Goal: Information Seeking & Learning: Learn about a topic

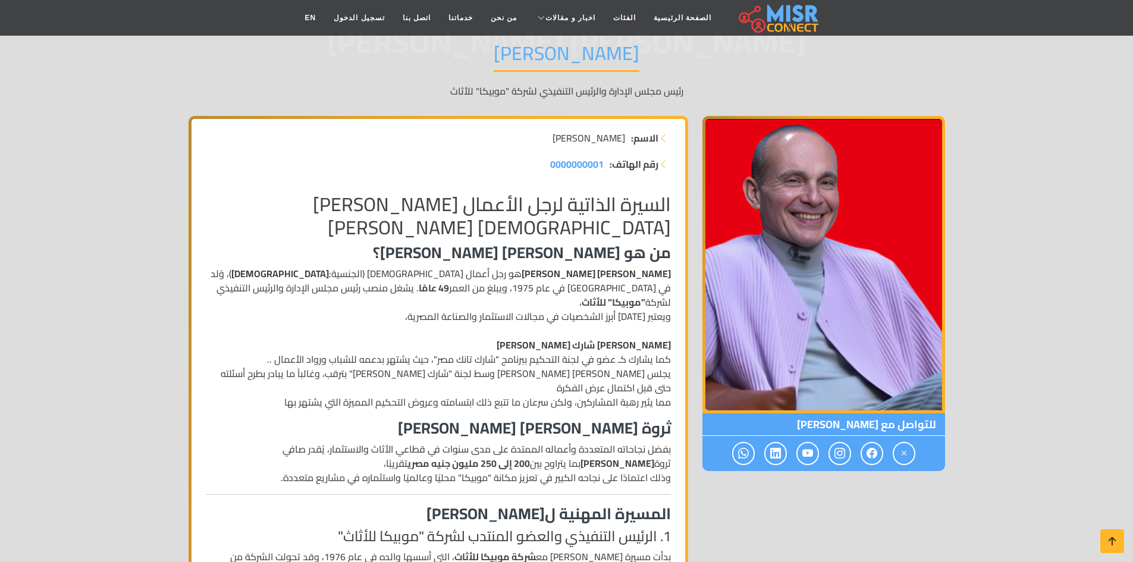
scroll to position [109, 0]
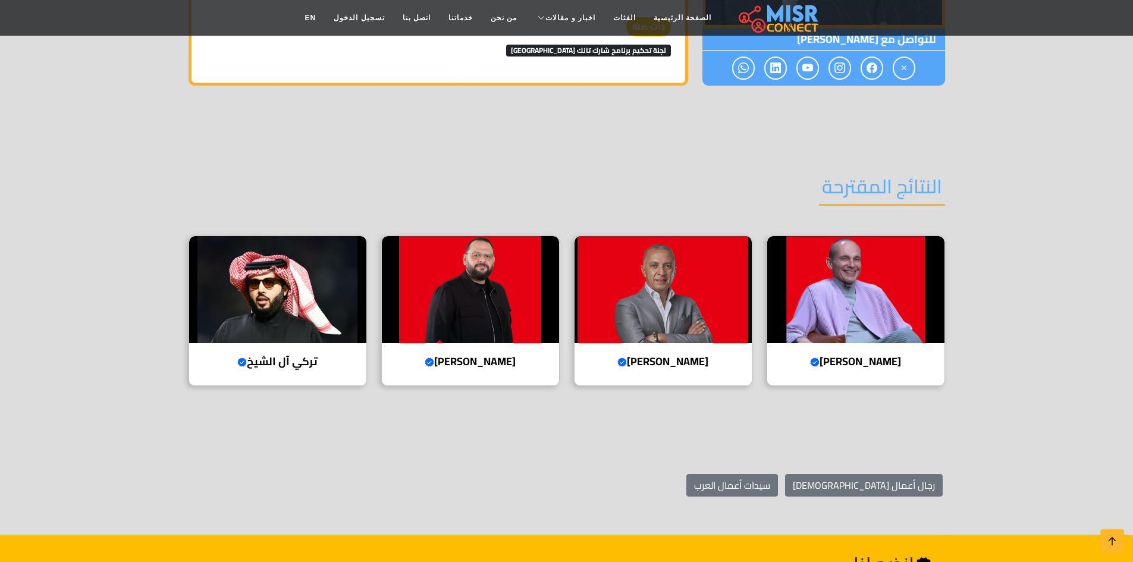
scroll to position [1675, 0]
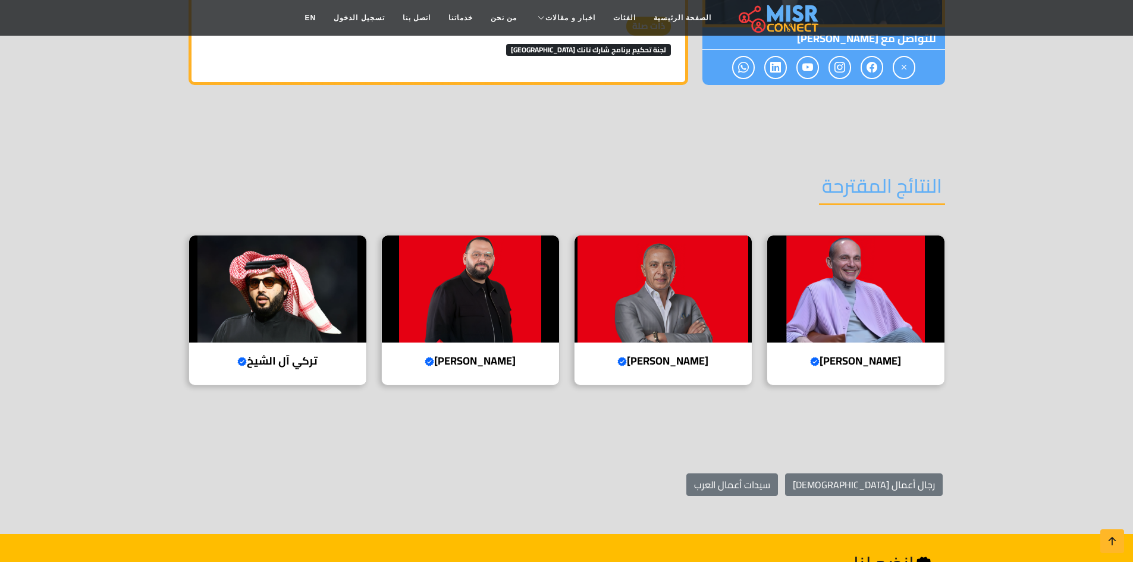
click at [426, 419] on section "النتائج المقترحة [PERSON_NAME] account رئيس مجلس الإدارة والرئيس التنفيذي لشركة…" at bounding box center [566, 278] width 1133 height 314
click at [667, 294] on img at bounding box center [662, 288] width 177 height 107
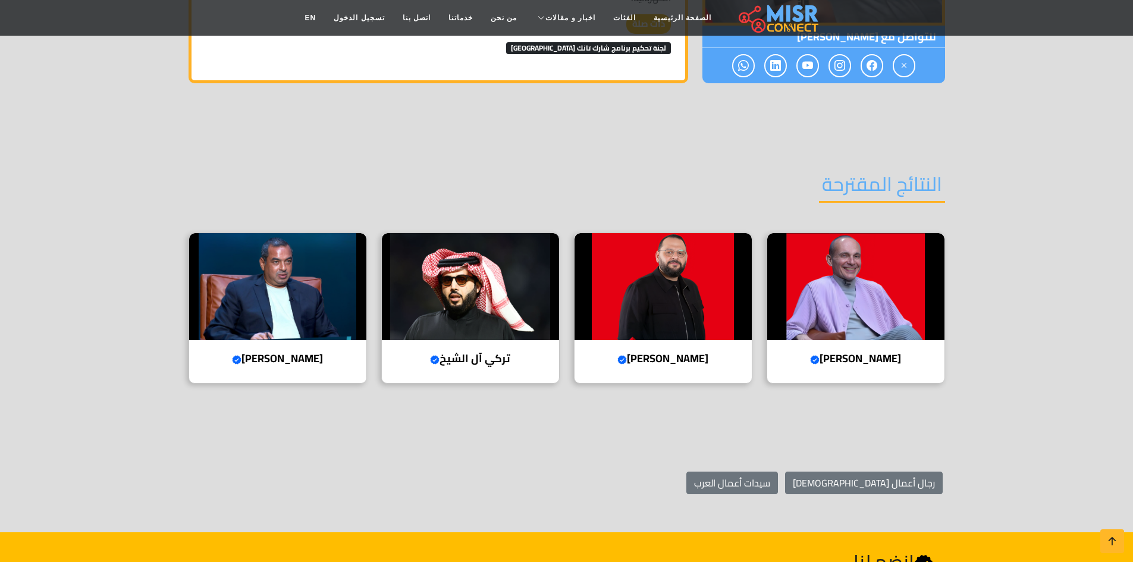
scroll to position [1382, 0]
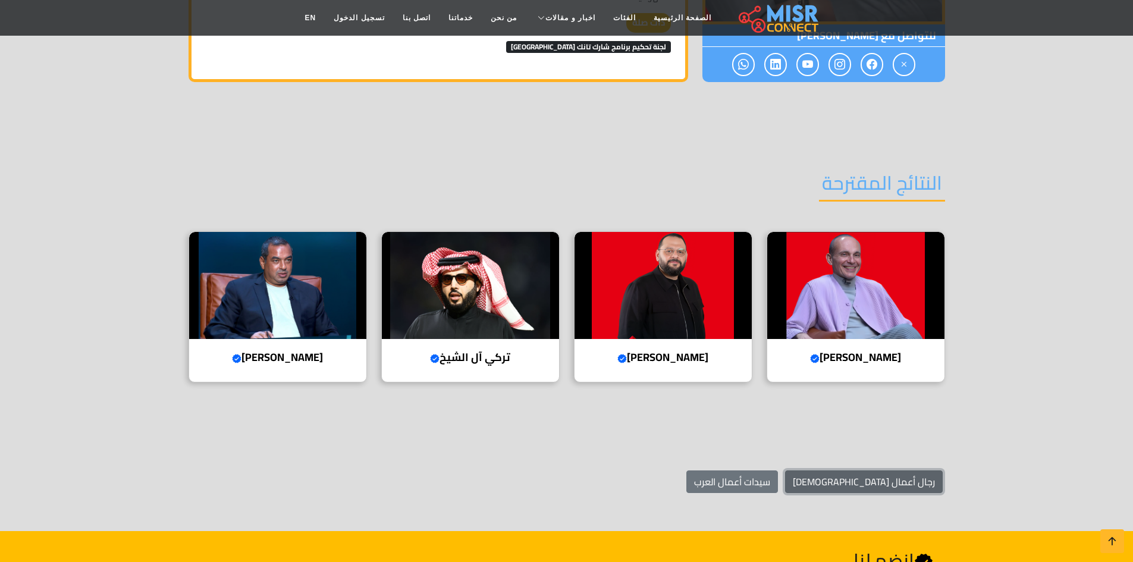
click at [894, 470] on link "رجال أعمال [DEMOGRAPHIC_DATA]" at bounding box center [864, 481] width 158 height 23
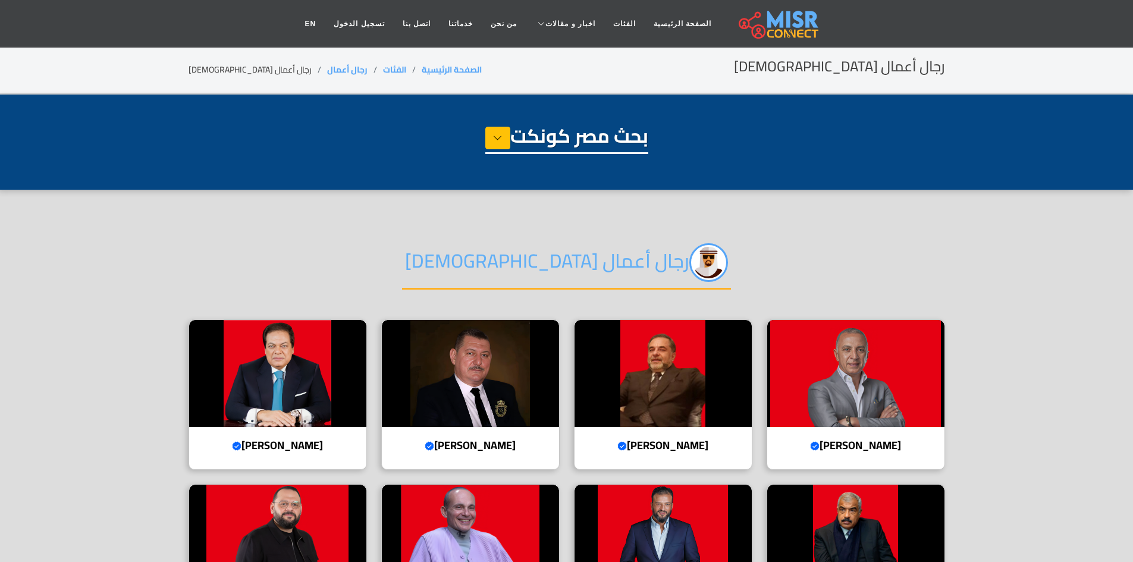
select select "**********"
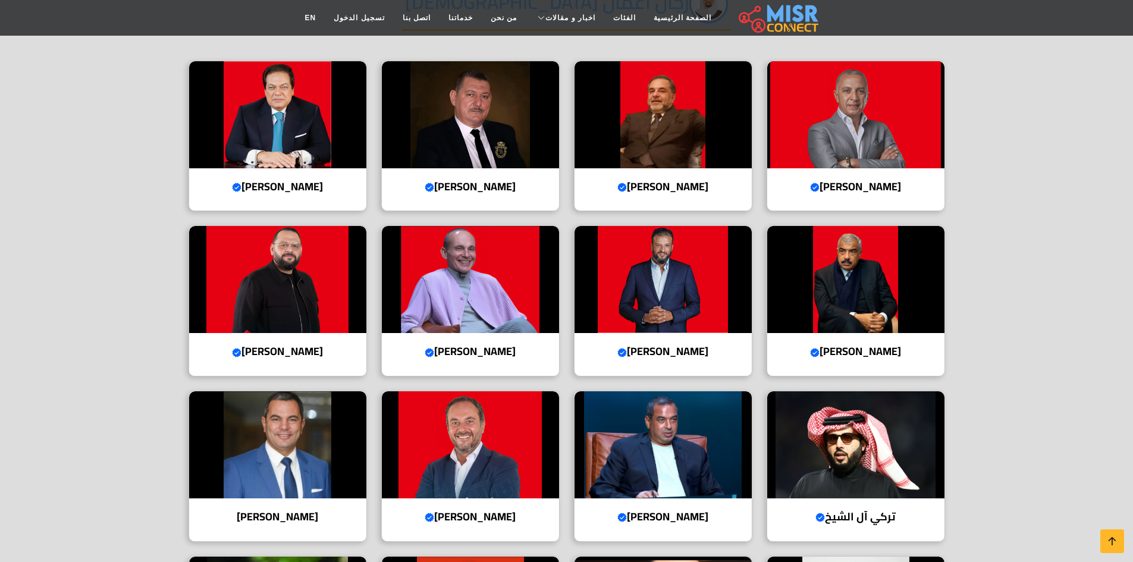
scroll to position [259, 0]
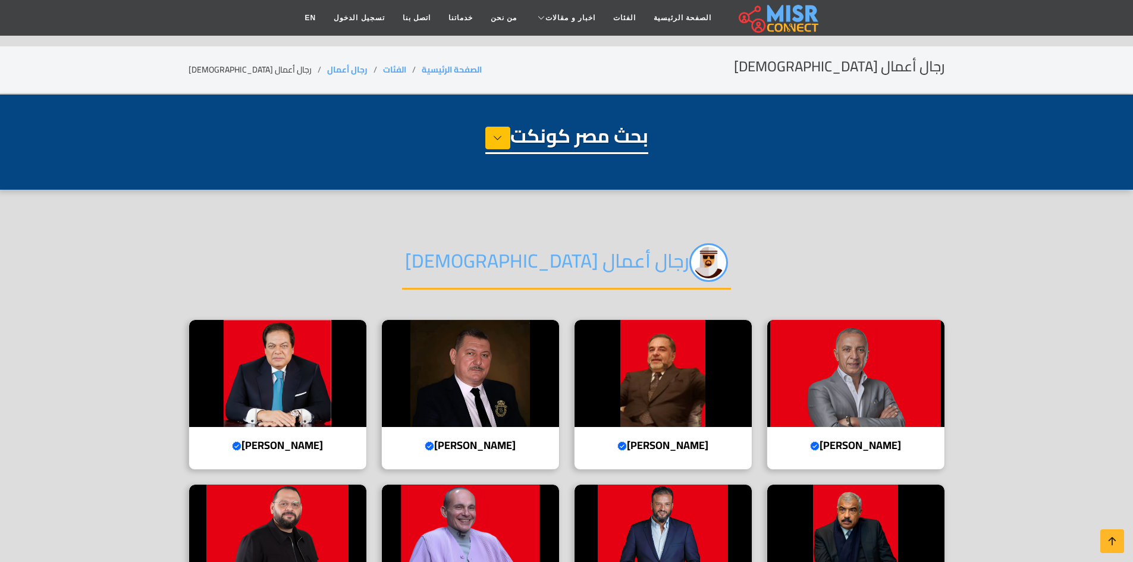
select select "**********"
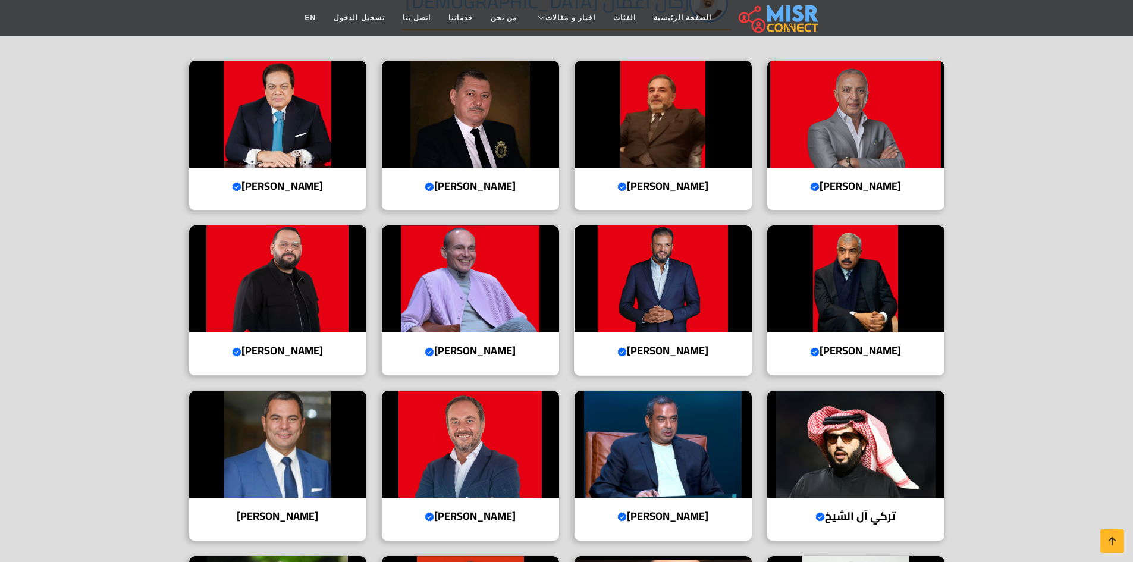
click at [681, 300] on img at bounding box center [662, 278] width 177 height 107
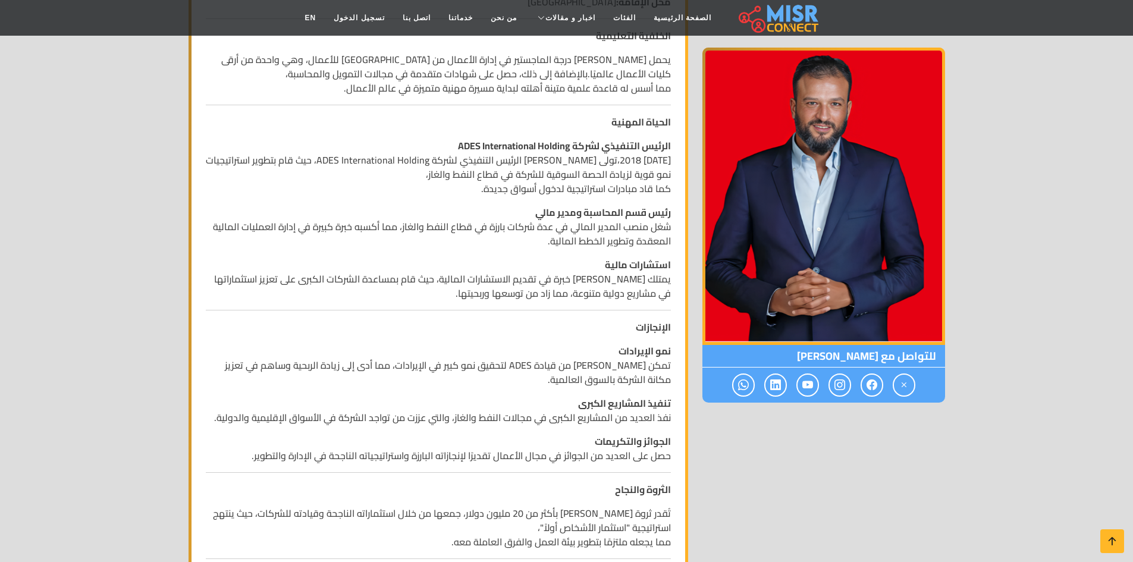
scroll to position [398, 0]
click at [489, 298] on p "استشارات مالية يمتلك أيمن ممدوح عباس خبرة في تقديم الاستشارات المالية، حيث قام …" at bounding box center [438, 278] width 465 height 43
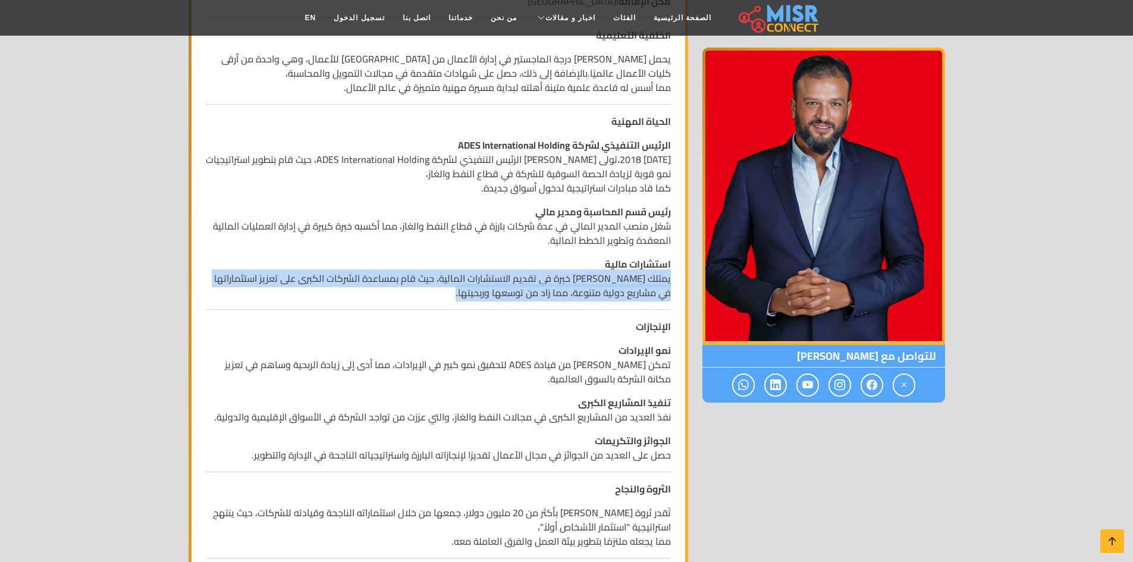
click at [489, 298] on p "استشارات مالية يمتلك أيمن ممدوح عباس خبرة في تقديم الاستشارات المالية، حيث قام …" at bounding box center [438, 278] width 465 height 43
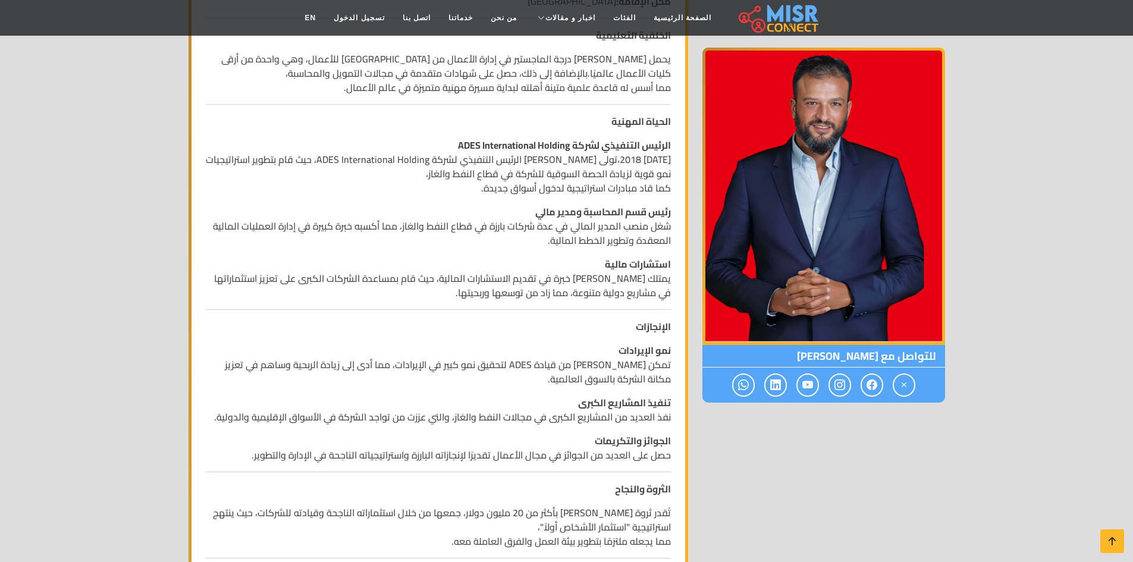
click at [489, 298] on p "استشارات مالية يمتلك أيمن ممدوح عباس خبرة في تقديم الاستشارات المالية، حيث قام …" at bounding box center [438, 278] width 465 height 43
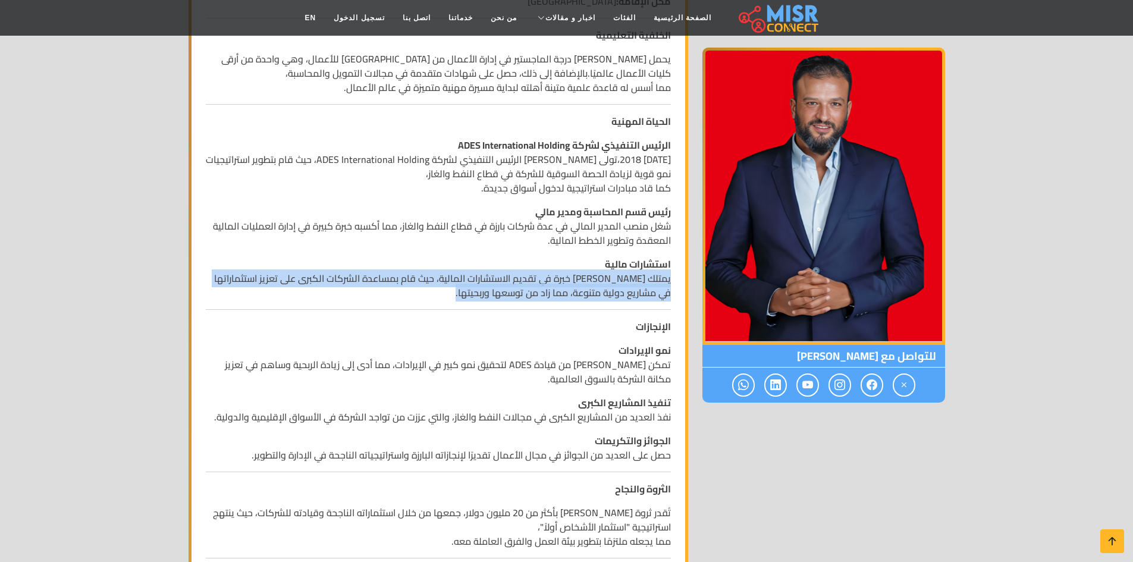
click at [489, 298] on p "استشارات مالية يمتلك أيمن ممدوح عباس خبرة في تقديم الاستشارات المالية، حيث قام …" at bounding box center [438, 278] width 465 height 43
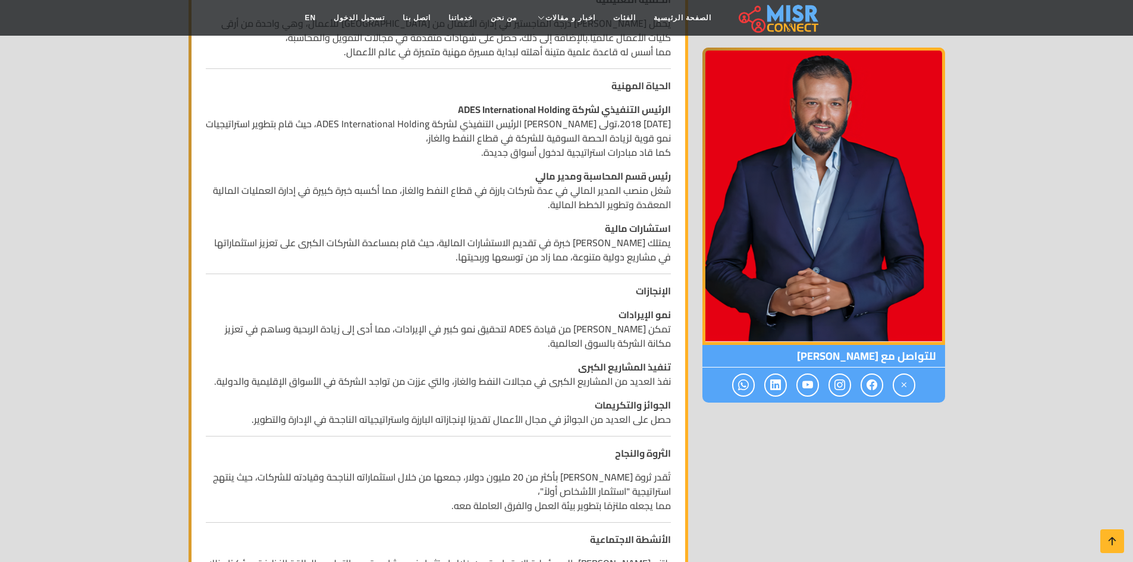
scroll to position [434, 0]
click at [633, 334] on p "نمو الإيرادات تمكن أيمن من قيادة ADES لتحقيق نمو كبير في الإيرادات، مما أدى إلى…" at bounding box center [438, 328] width 465 height 43
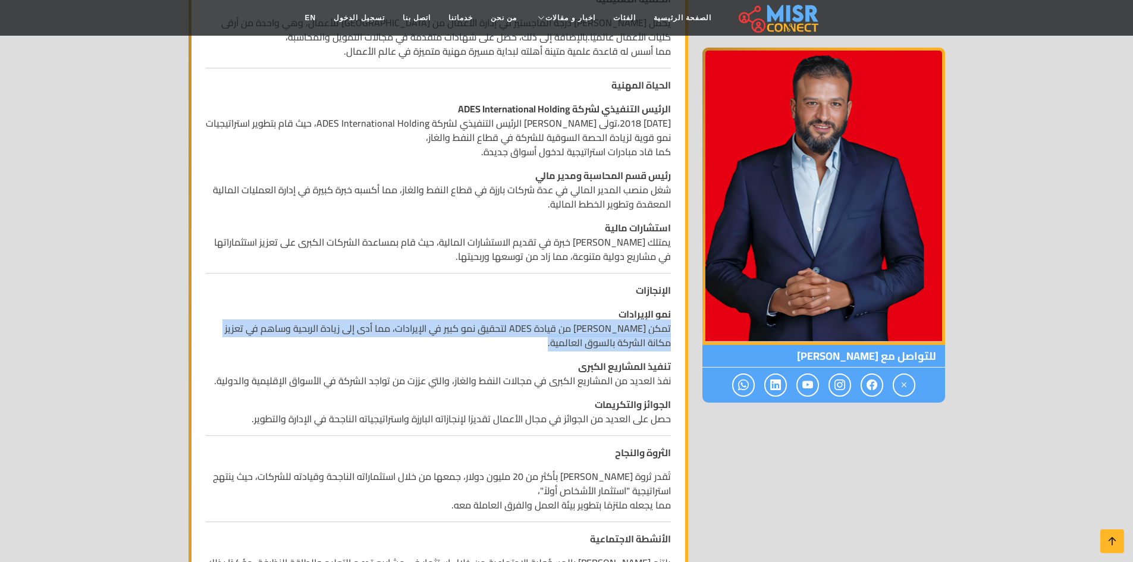
click at [633, 334] on p "نمو الإيرادات تمكن أيمن من قيادة ADES لتحقيق نمو كبير في الإيرادات، مما أدى إلى…" at bounding box center [438, 328] width 465 height 43
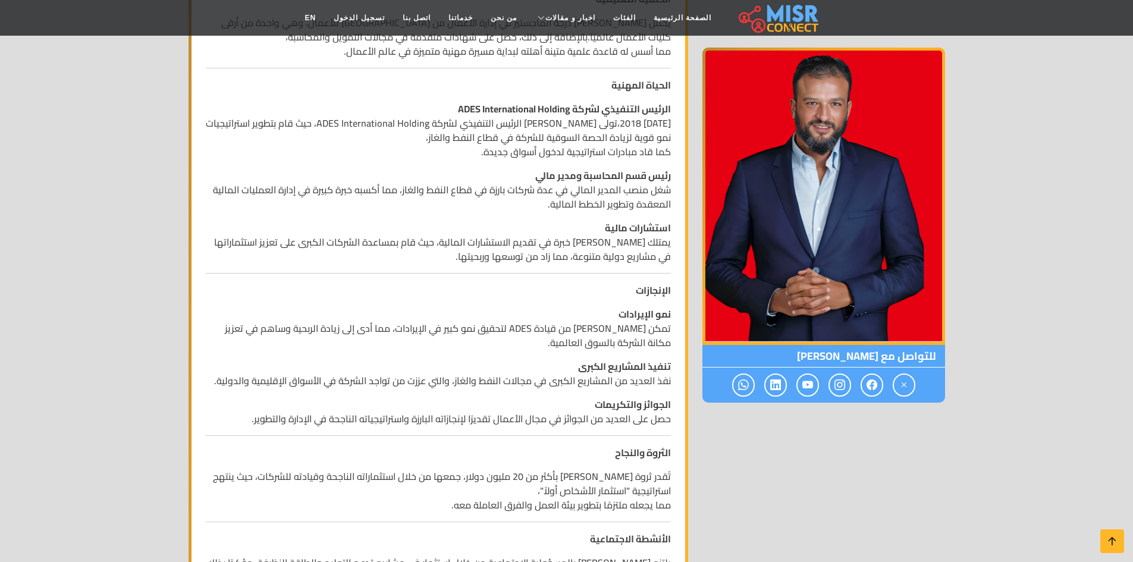
click at [629, 357] on strong "تنفيذ المشاريع الكبرى" at bounding box center [624, 366] width 93 height 18
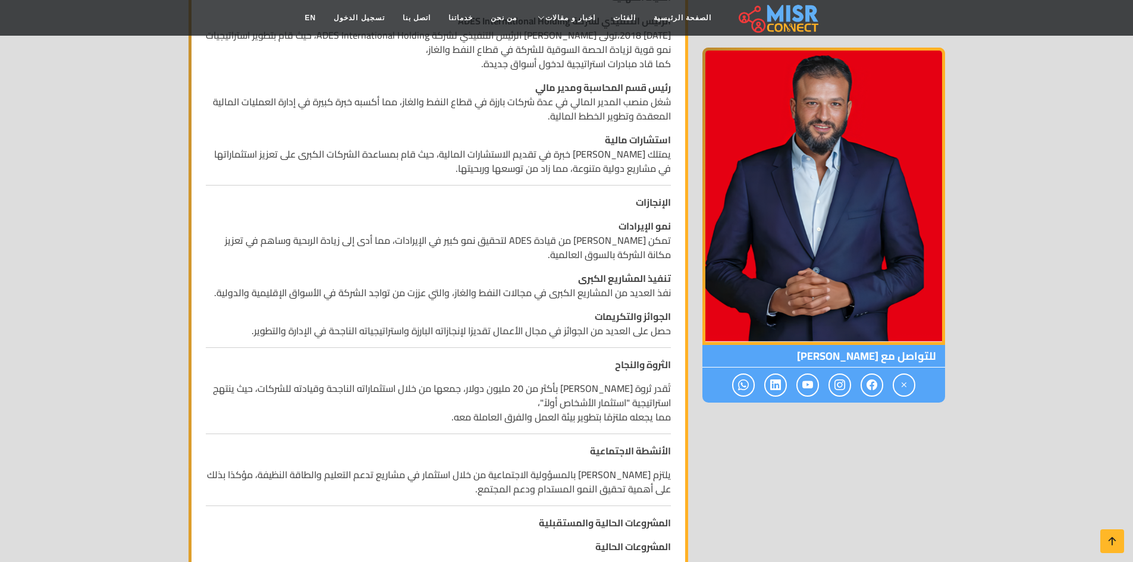
scroll to position [523, 0]
click at [629, 370] on strong "الثروة والنجاح" at bounding box center [643, 364] width 56 height 18
click at [633, 398] on p "تُقدر ثروة أيمن ممدوح عباس بأكثر من 20 مليون دولار، جمعها من خلال استثماراته ال…" at bounding box center [438, 401] width 465 height 43
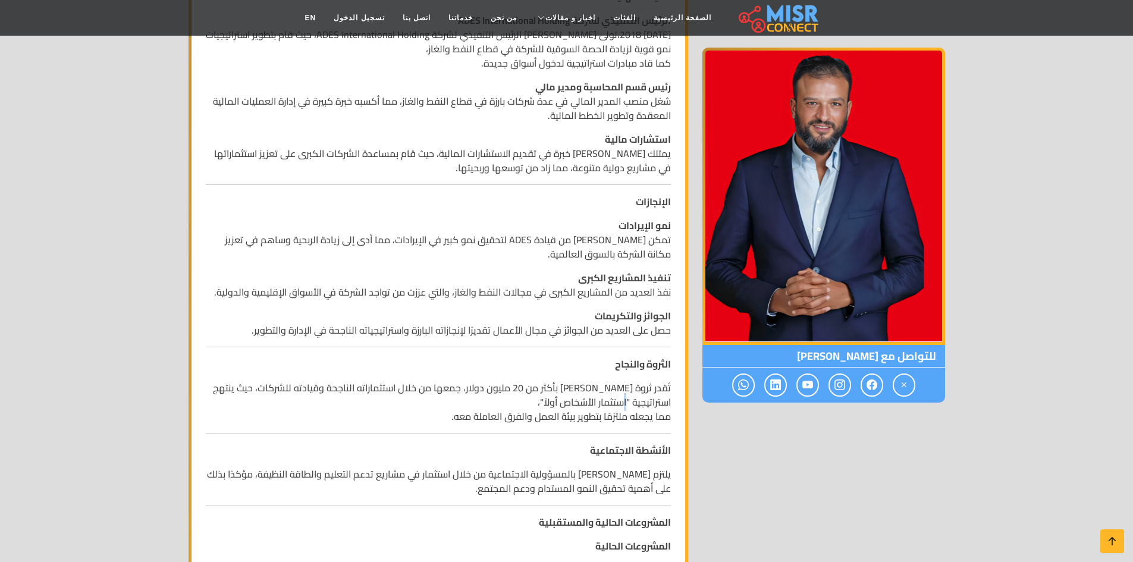
click at [633, 398] on p "تُقدر ثروة أيمن ممدوح عباس بأكثر من 20 مليون دولار، جمعها من خلال استثماراته ال…" at bounding box center [438, 401] width 465 height 43
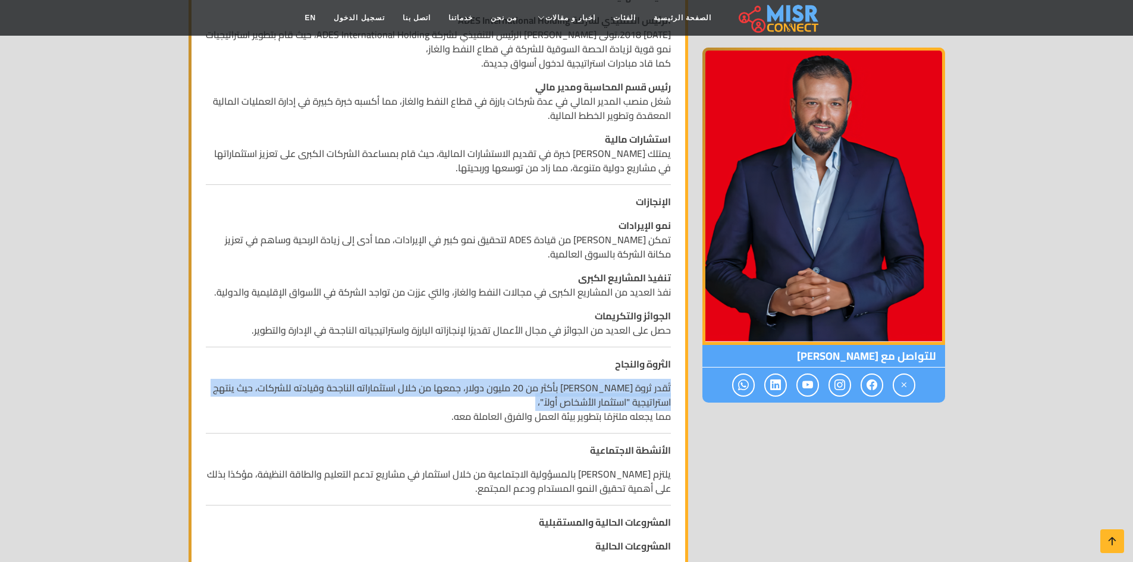
click at [633, 398] on p "تُقدر ثروة أيمن ممدوح عباس بأكثر من 20 مليون دولار، جمعها من خلال استثماراته ال…" at bounding box center [438, 401] width 465 height 43
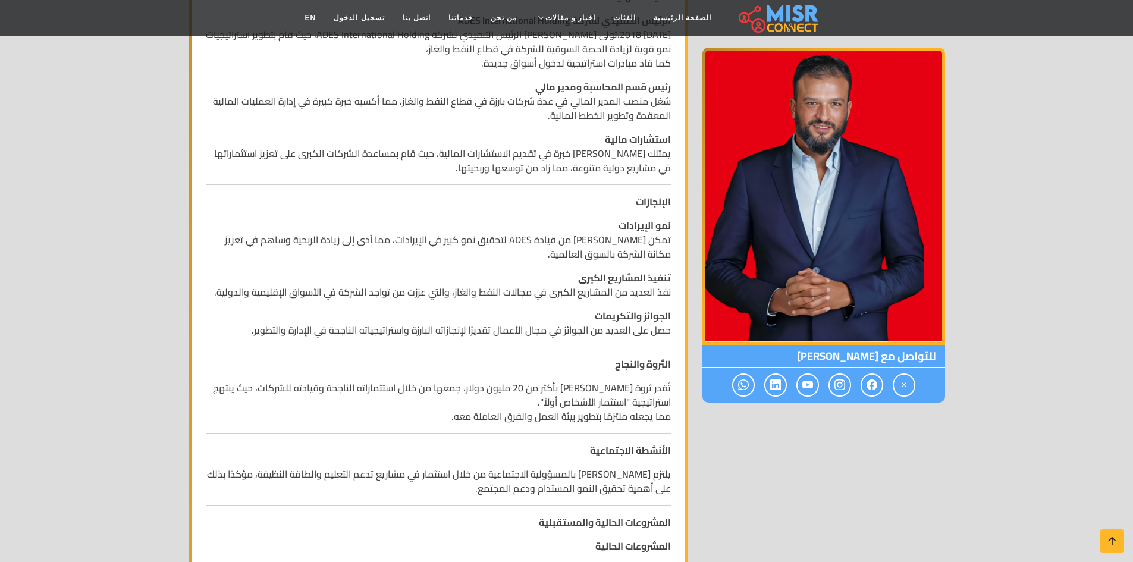
click at [633, 398] on p "تُقدر ثروة أيمن ممدوح عباس بأكثر من 20 مليون دولار، جمعها من خلال استثماراته ال…" at bounding box center [438, 401] width 465 height 43
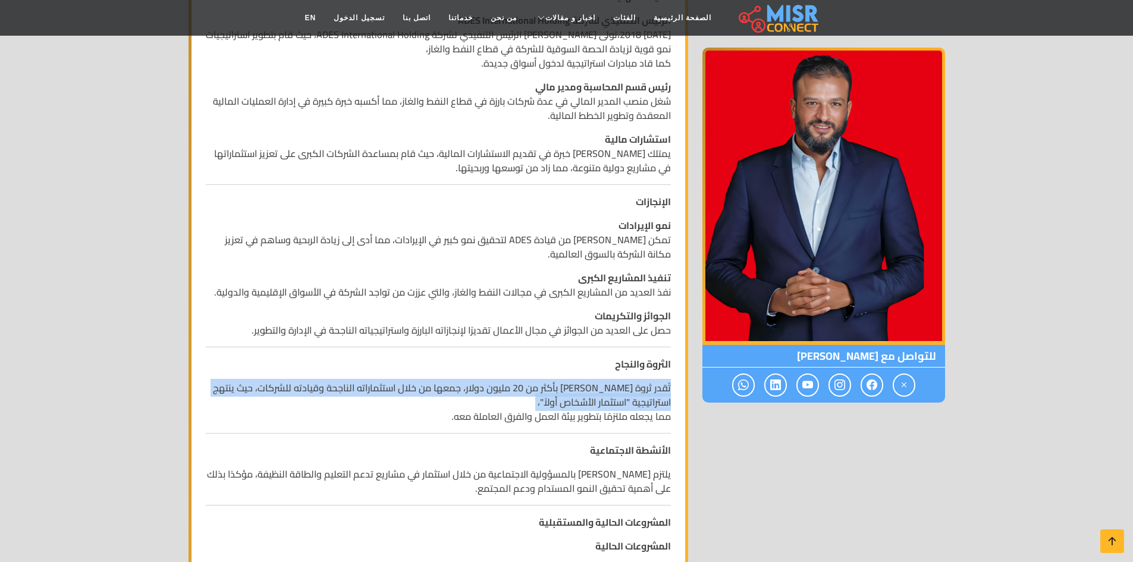
click at [633, 398] on p "تُقدر ثروة أيمن ممدوح عباس بأكثر من 20 مليون دولار، جمعها من خلال استثماراته ال…" at bounding box center [438, 401] width 465 height 43
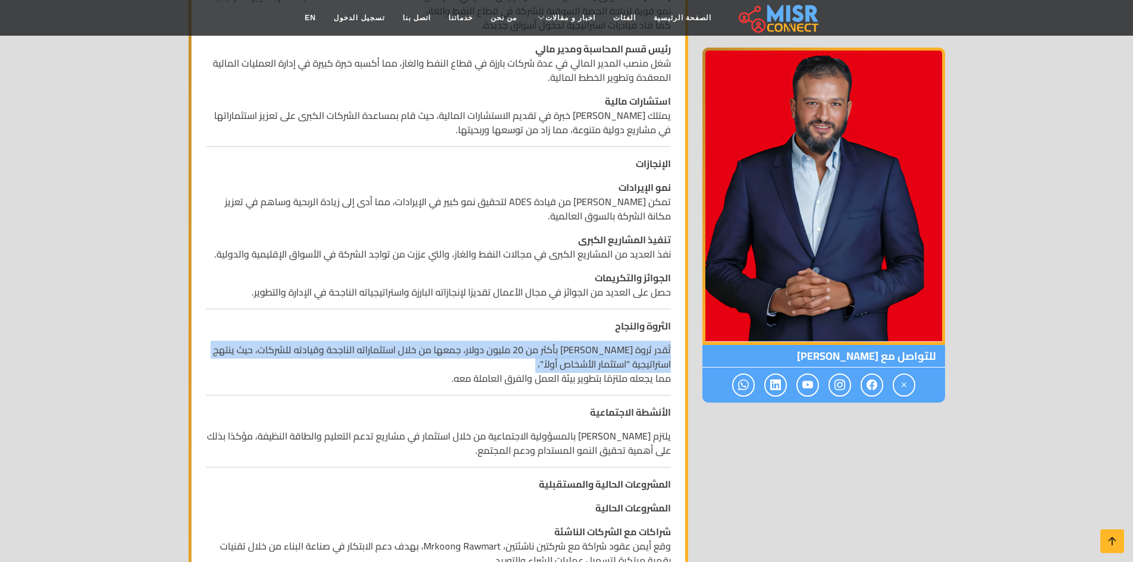
scroll to position [565, 0]
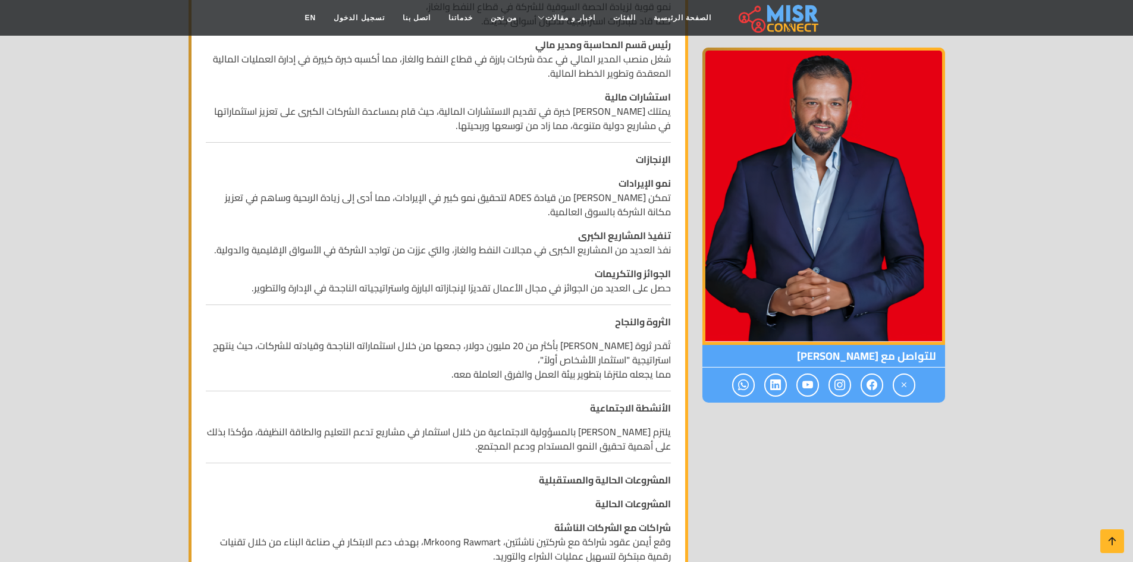
click at [629, 377] on p "تُقدر ثروة أيمن ممدوح عباس بأكثر من 20 مليون دولار، جمعها من خلال استثماراته ال…" at bounding box center [438, 359] width 465 height 43
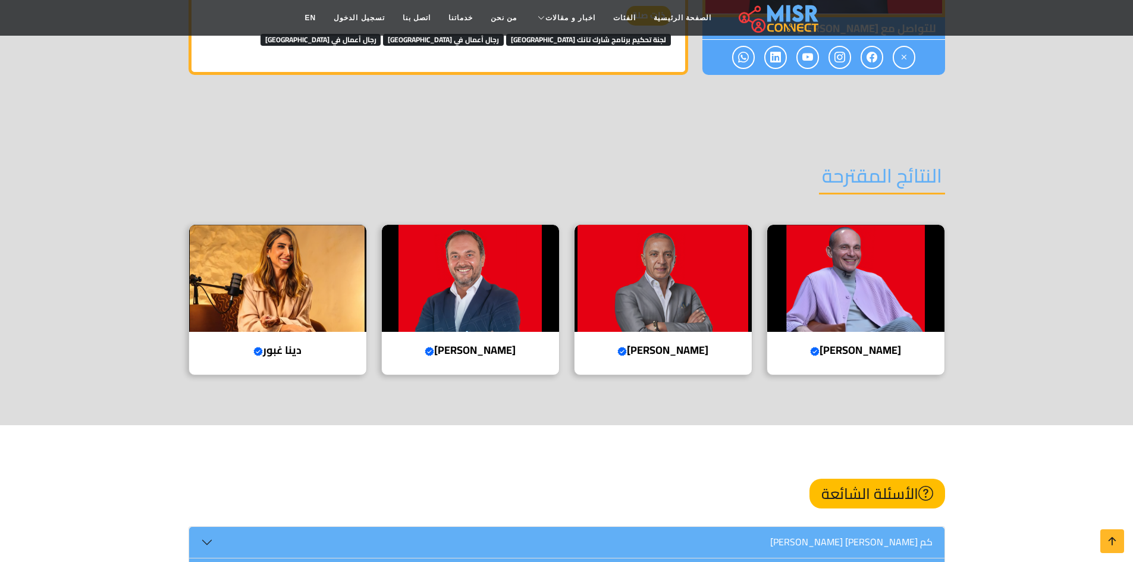
scroll to position [1741, 0]
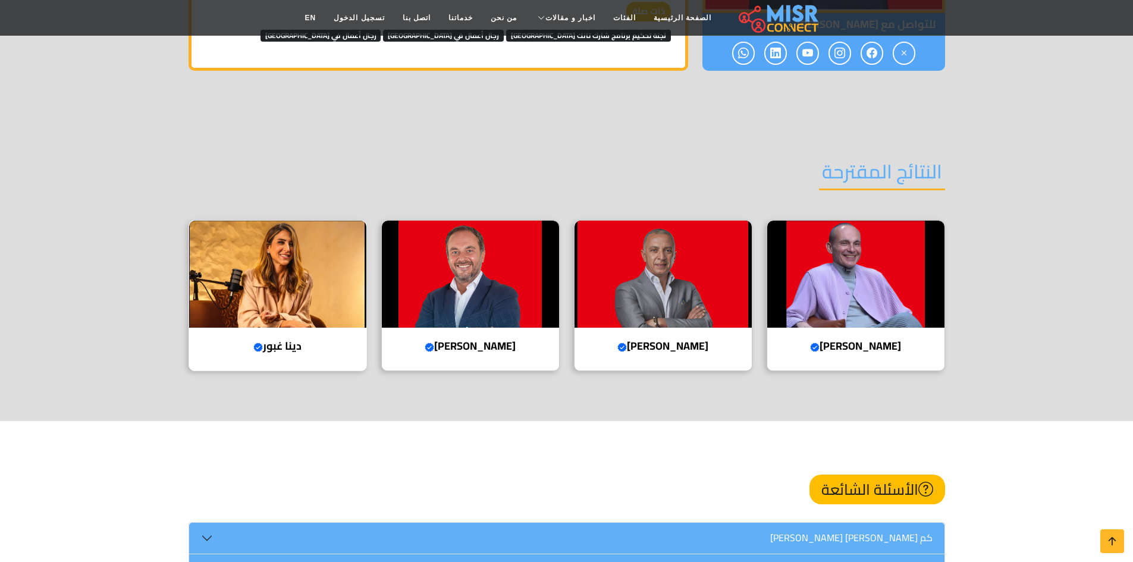
click at [305, 288] on img at bounding box center [277, 274] width 177 height 107
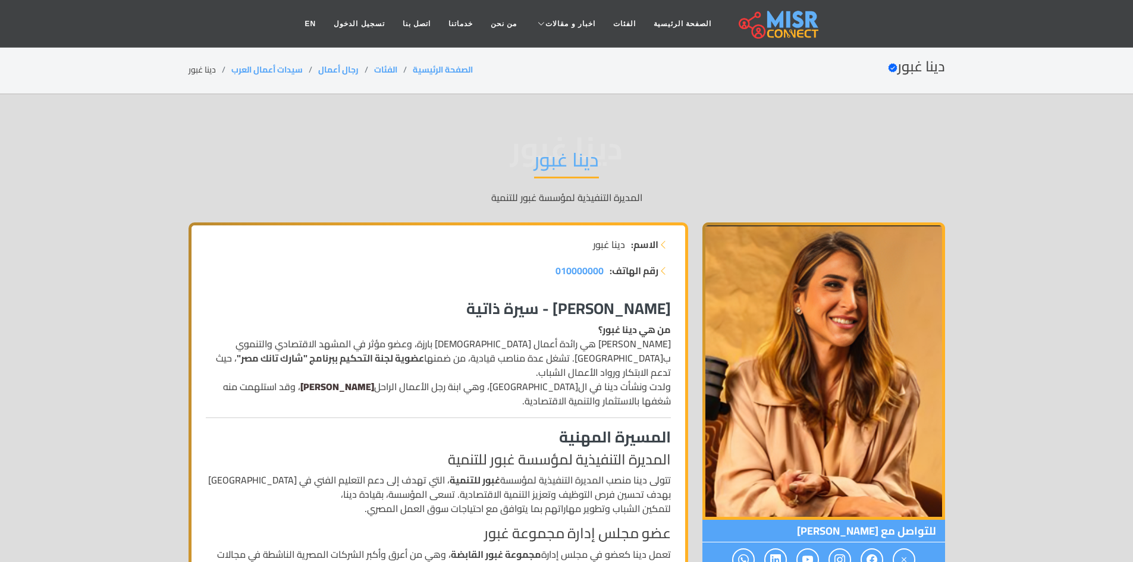
click at [374, 378] on strong "رؤوف غبور" at bounding box center [337, 387] width 74 height 18
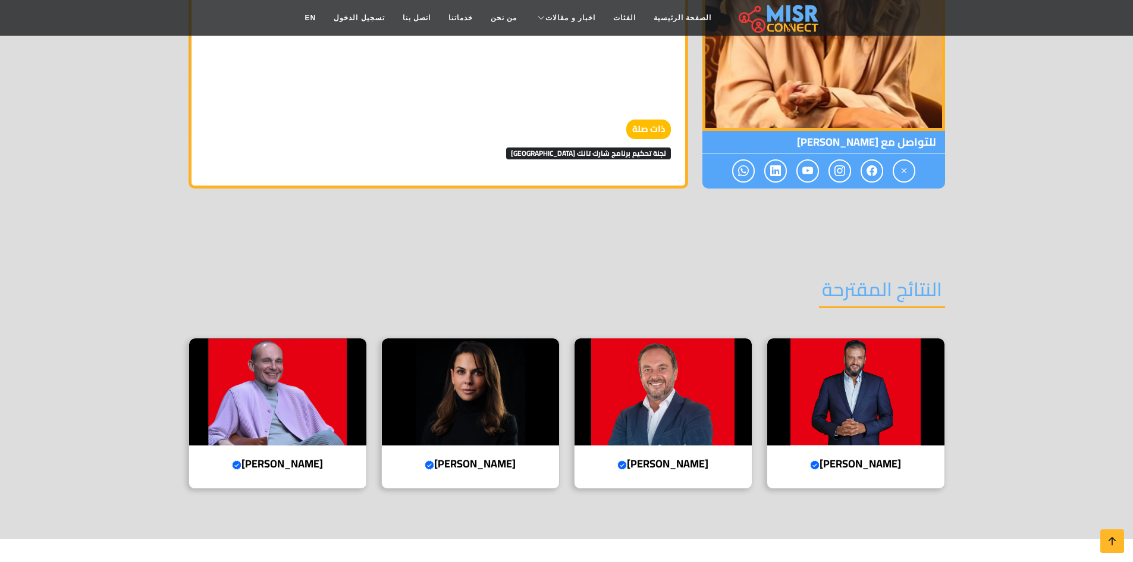
scroll to position [1236, 0]
click at [513, 338] on img at bounding box center [470, 391] width 177 height 107
